Goal: Information Seeking & Learning: Understand process/instructions

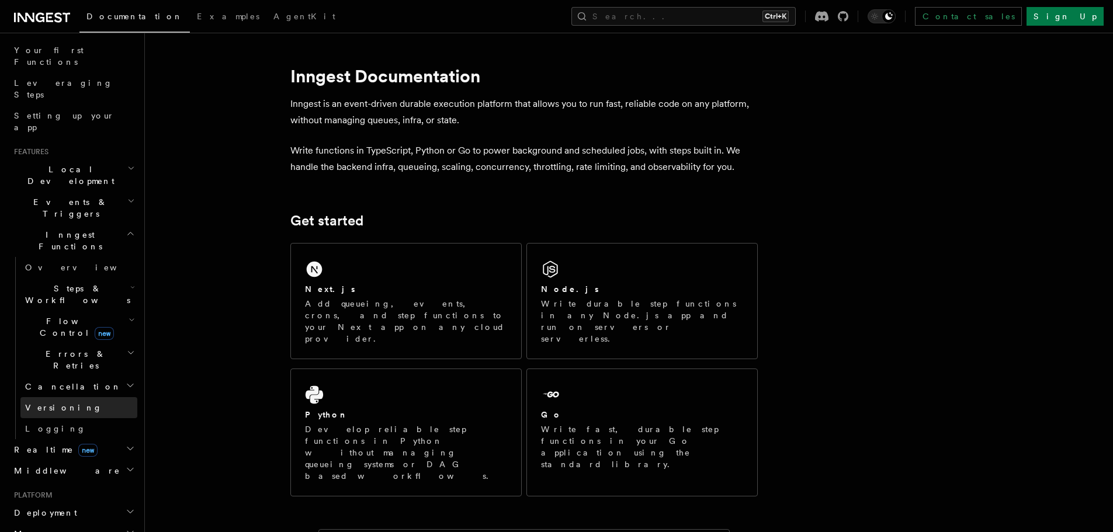
scroll to position [175, 0]
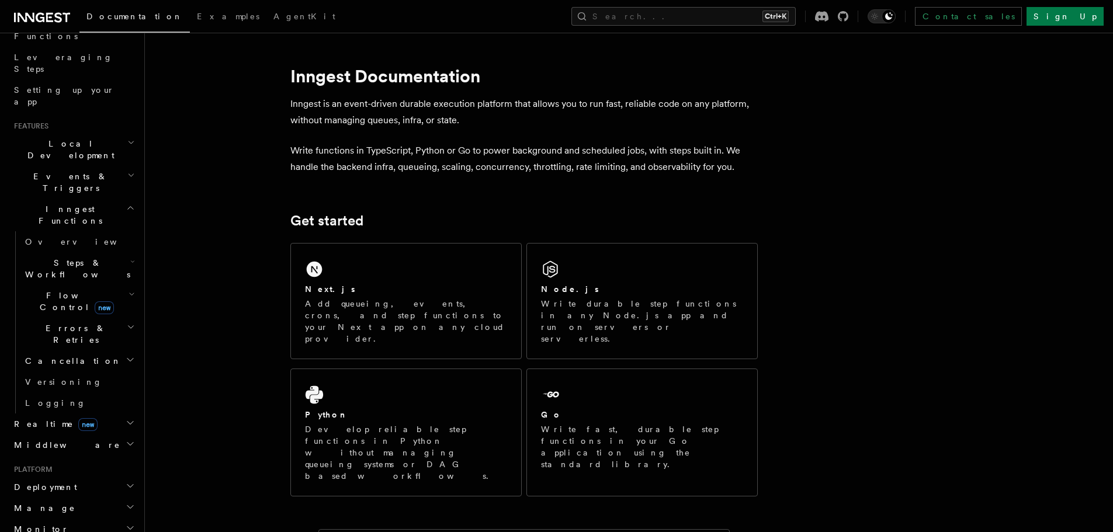
click at [90, 257] on span "Steps & Workflows" at bounding box center [75, 268] width 110 height 23
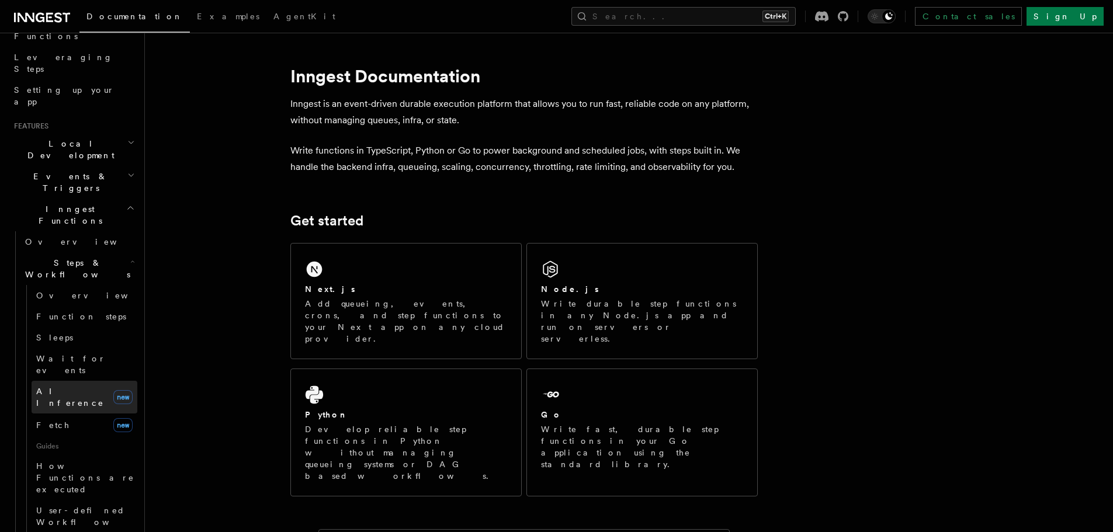
click at [75, 381] on link "AI Inference new" at bounding box center [85, 397] width 106 height 33
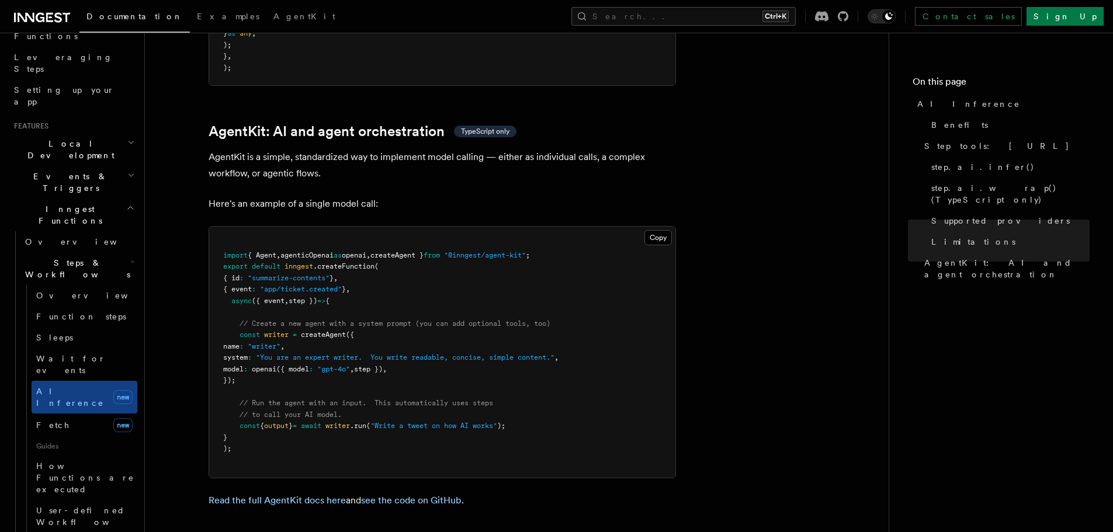
scroll to position [3388, 0]
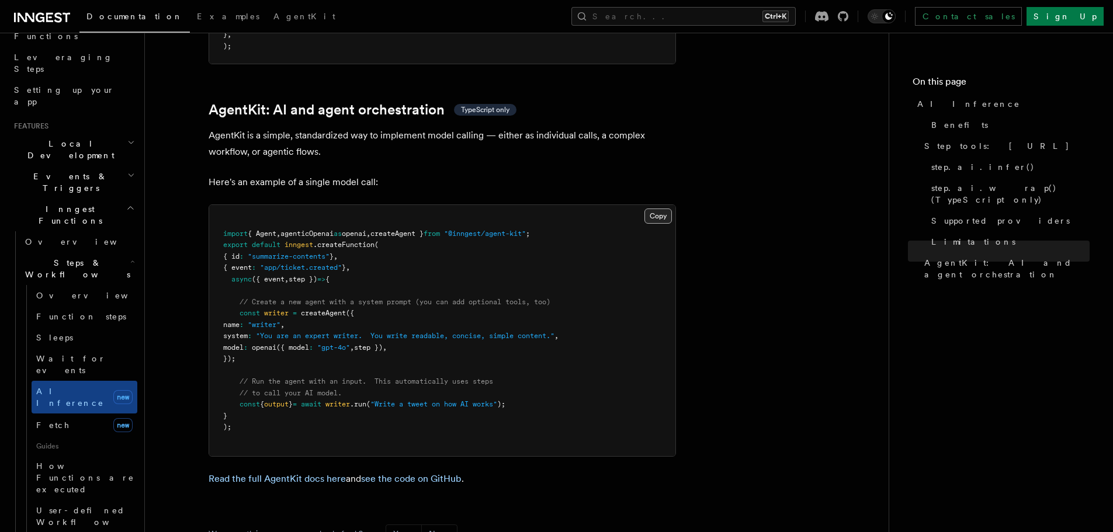
click at [660, 209] on button "Copy Copied" at bounding box center [657, 216] width 27 height 15
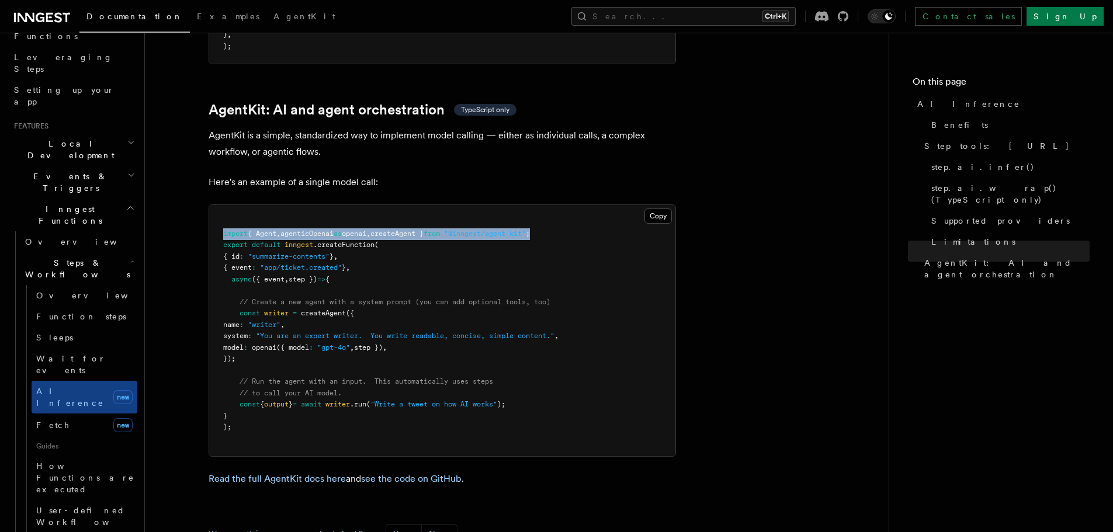
drag, startPoint x: 569, startPoint y: 181, endPoint x: 215, endPoint y: 175, distance: 354.0
click at [215, 205] on pre "import { Agent , agenticOpenai as openai , createAgent } from "@inngest/agent-k…" at bounding box center [442, 330] width 466 height 251
copy span "import { Agent , agenticOpenai as openai , createAgent } from "@inngest/agent-k…"
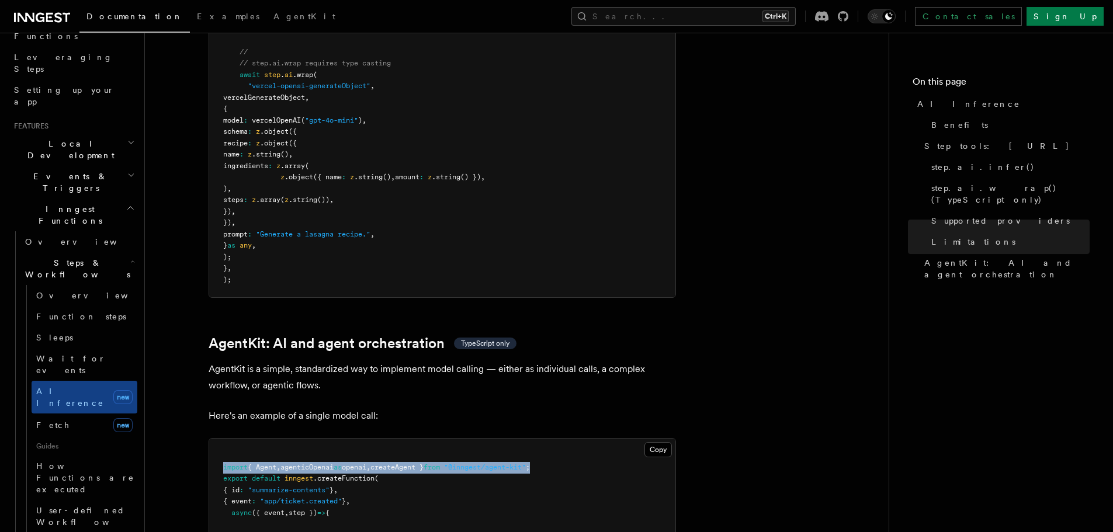
scroll to position [3447, 0]
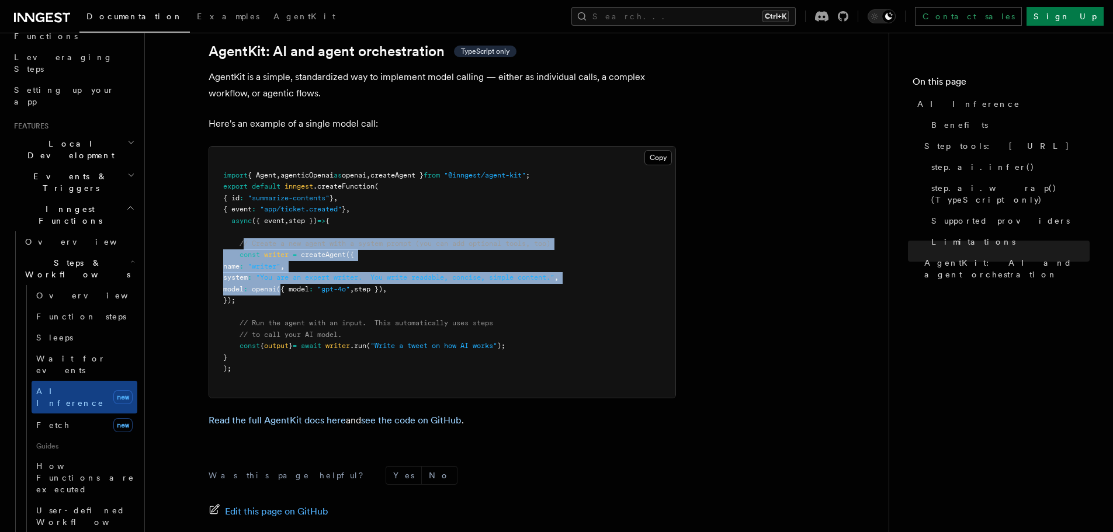
drag, startPoint x: 243, startPoint y: 185, endPoint x: 308, endPoint y: 236, distance: 82.8
click at [308, 236] on code "import { Agent , agenticOpenai as openai , createAgent } from "@inngest/agent-k…" at bounding box center [390, 272] width 335 height 202
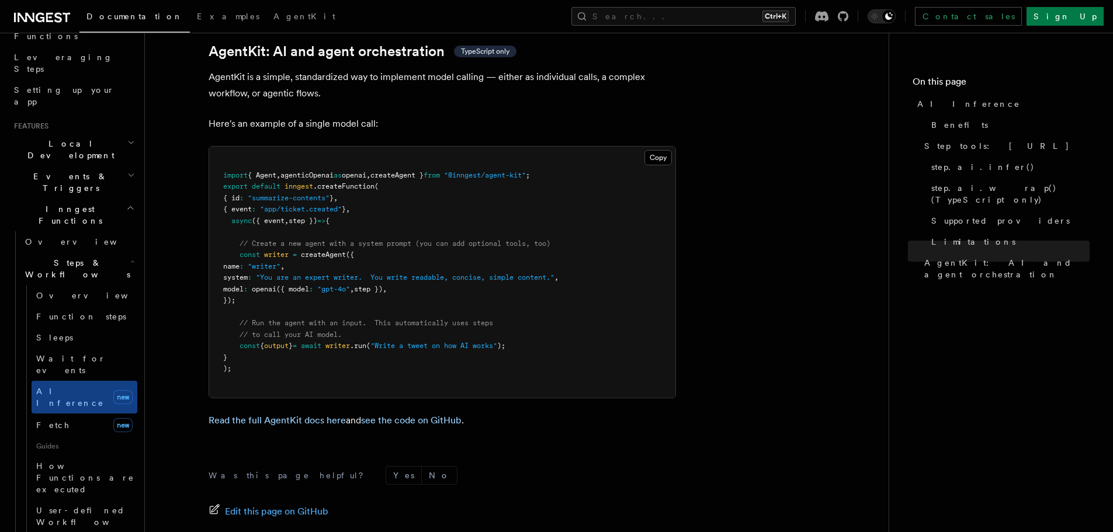
click at [277, 245] on pre "import { Agent , agenticOpenai as openai , createAgent } from "@inngest/agent-k…" at bounding box center [442, 272] width 466 height 251
drag, startPoint x: 276, startPoint y: 245, endPoint x: 240, endPoint y: 197, distance: 59.6
click at [240, 197] on pre "import { Agent , agenticOpenai as openai , createAgent } from "@inngest/agent-k…" at bounding box center [442, 272] width 466 height 251
click at [258, 249] on pre "import { Agent , agenticOpenai as openai , createAgent } from "@inngest/agent-k…" at bounding box center [442, 272] width 466 height 251
drag, startPoint x: 258, startPoint y: 248, endPoint x: 239, endPoint y: 183, distance: 67.5
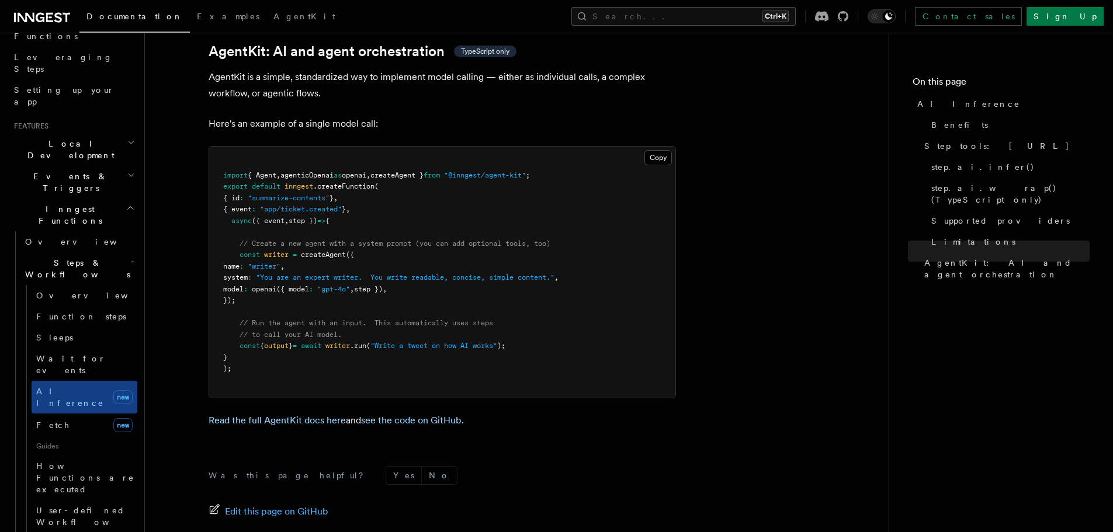
click at [239, 183] on pre "import { Agent , agenticOpenai as openai , createAgent } from "@inngest/agent-k…" at bounding box center [442, 272] width 466 height 251
copy code "// Create a new agent with a system prompt (you can add optional tools, too) co…"
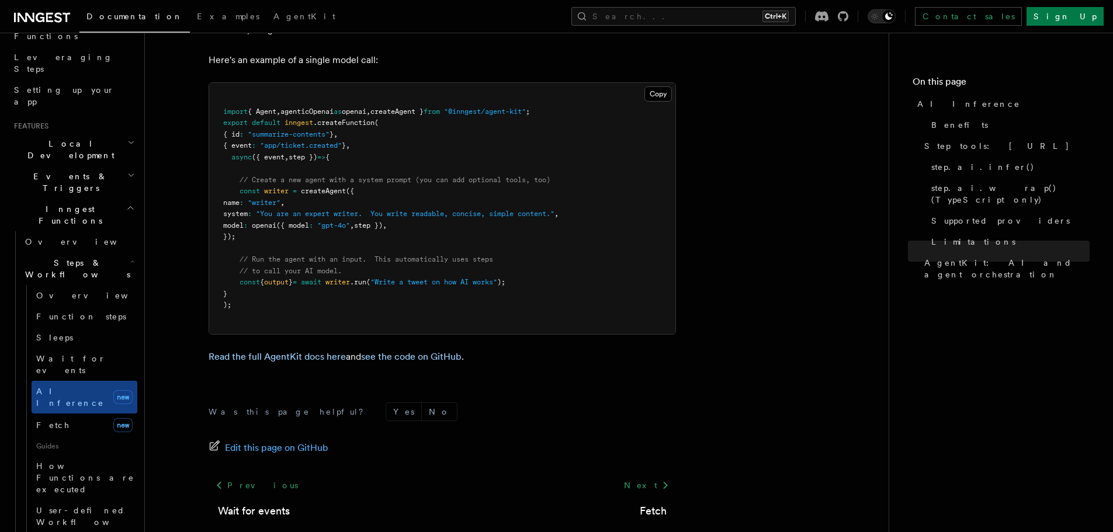
scroll to position [3520, 0]
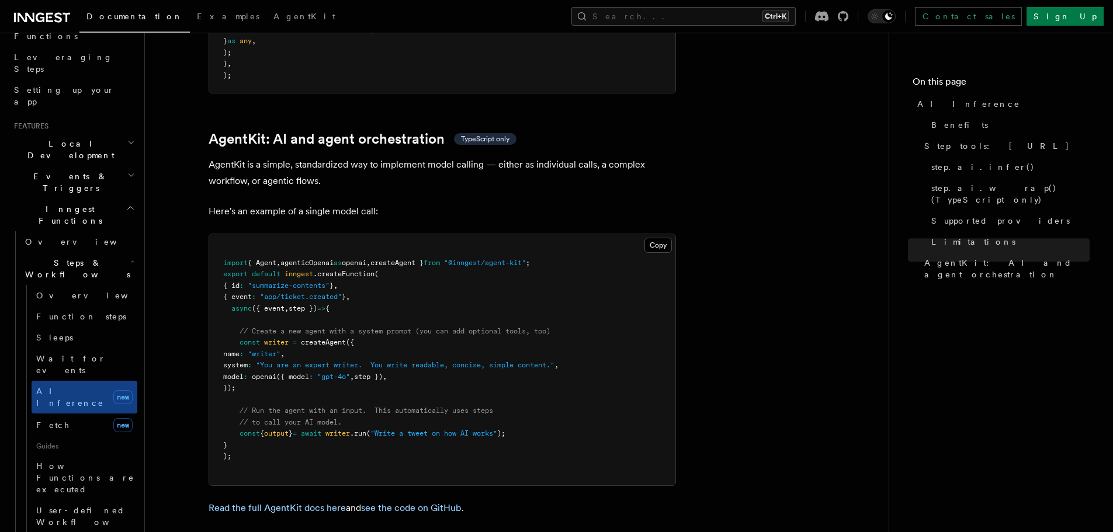
scroll to position [3344, 0]
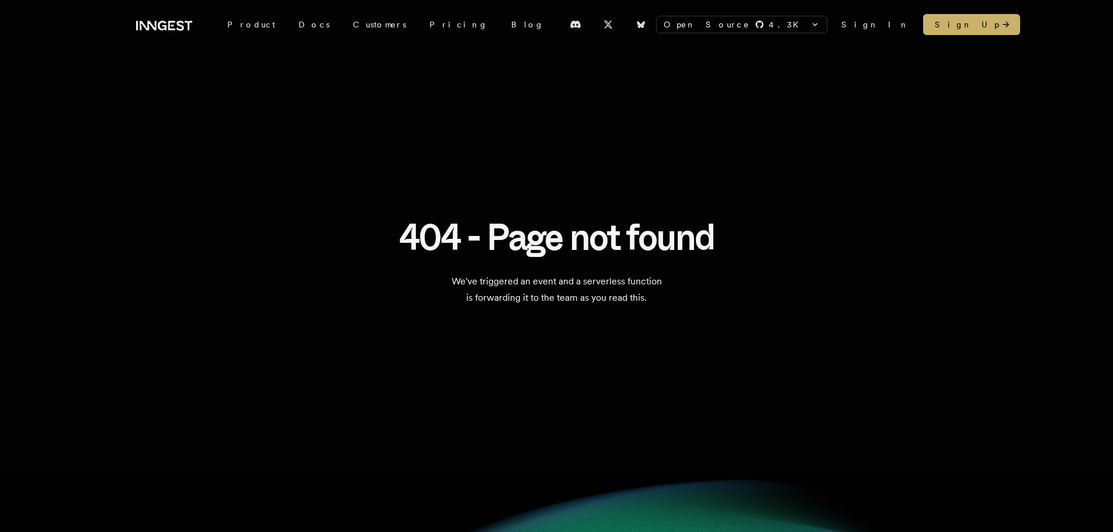
drag, startPoint x: 211, startPoint y: 129, endPoint x: 218, endPoint y: 127, distance: 7.1
